Goal: Find specific page/section: Find specific page/section

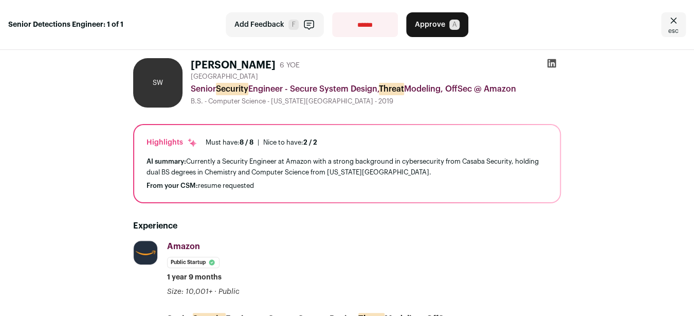
click at [549, 65] on icon at bounding box center [552, 63] width 9 height 9
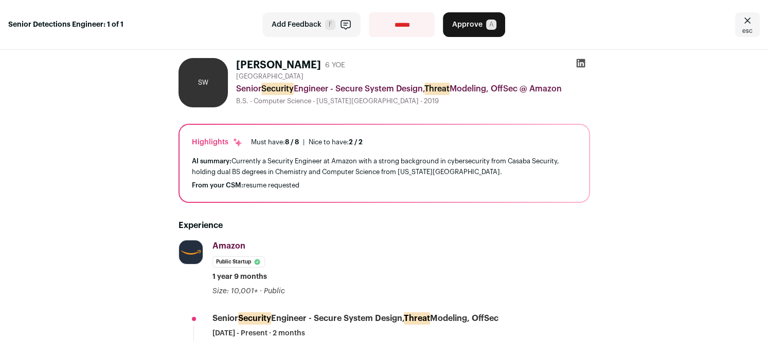
drag, startPoint x: 233, startPoint y: 64, endPoint x: 314, endPoint y: 61, distance: 80.3
click at [314, 61] on h1 "[PERSON_NAME]" at bounding box center [278, 65] width 85 height 14
click at [694, 29] on span "esc" at bounding box center [747, 31] width 10 height 8
